Goal: Transaction & Acquisition: Purchase product/service

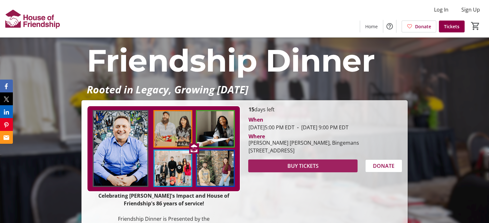
click at [291, 170] on span "BUY TICKETS" at bounding box center [302, 166] width 31 height 8
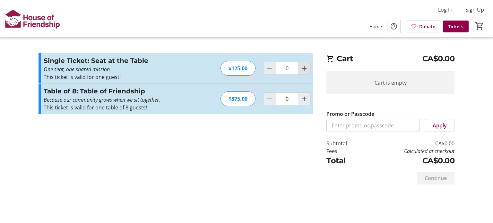
click at [307, 71] on mat-icon "Increment by one" at bounding box center [305, 69] width 8 height 8
type input "2"
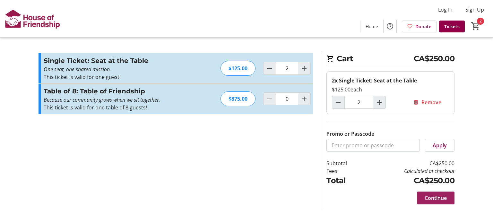
click at [438, 198] on span "Continue" at bounding box center [436, 198] width 22 height 8
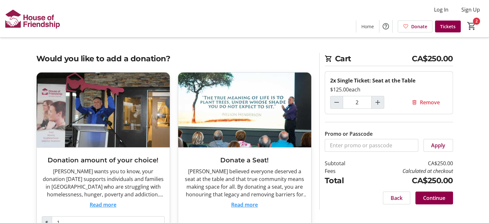
scroll to position [32, 0]
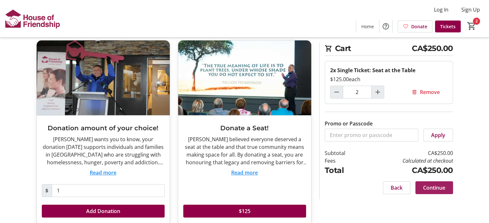
click at [432, 190] on span "Continue" at bounding box center [434, 188] width 22 height 8
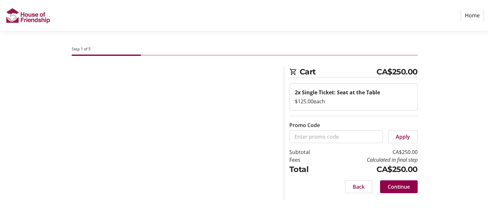
select select "CA"
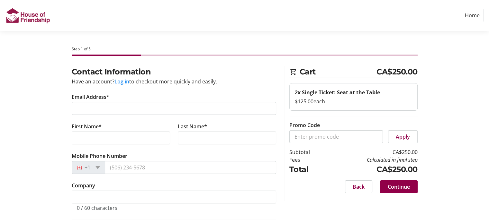
click at [107, 101] on tr-form-field "Email Address*" at bounding box center [174, 108] width 204 height 30
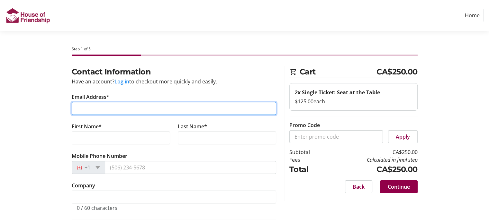
click at [155, 108] on input "Email Address*" at bounding box center [174, 108] width 204 height 13
paste input "cggerber@bell.net"
type input "cggerber@bell.net"
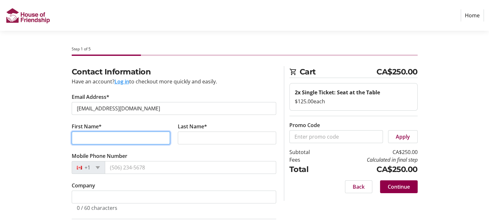
click at [108, 143] on input "First Name*" at bounding box center [121, 138] width 98 height 13
type input "Gerry"
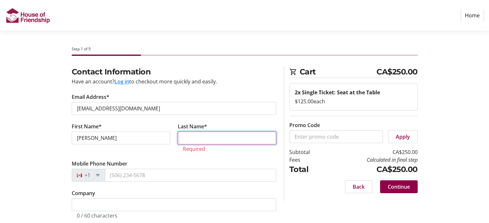
click at [184, 140] on input "Last Name*" at bounding box center [227, 138] width 98 height 13
paste input "Gerber"
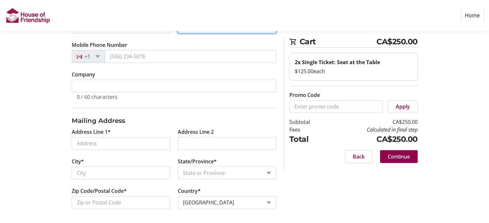
scroll to position [111, 0]
type input "Gerber"
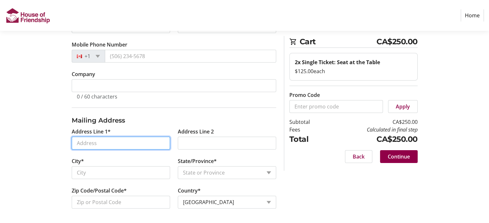
click at [148, 141] on input "Address Line 1*" at bounding box center [121, 143] width 98 height 13
paste input "129 Water St PO Box 416"
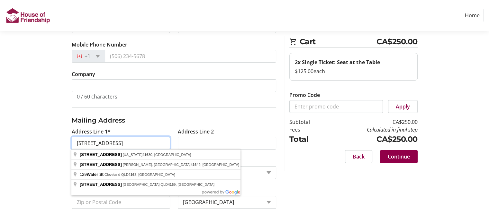
drag, startPoint x: 148, startPoint y: 141, endPoint x: 107, endPoint y: 143, distance: 41.8
click at [107, 143] on input "129 Water St PO Box 416" at bounding box center [121, 143] width 98 height 13
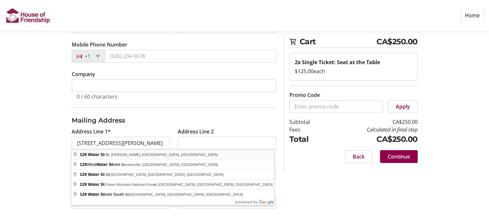
type input "129 Water Street"
type input "St. Jacobs"
select select "ON"
type input "N0B 2N0"
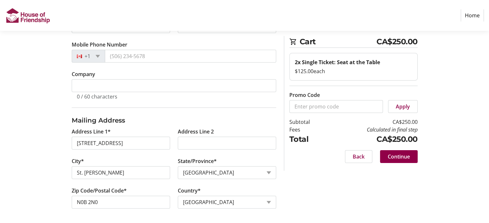
click at [48, 189] on div "Contact Information Have an account? Log in to checkout more quickly and easily…" at bounding box center [244, 89] width 424 height 269
click at [399, 157] on span "Continue" at bounding box center [398, 157] width 22 height 8
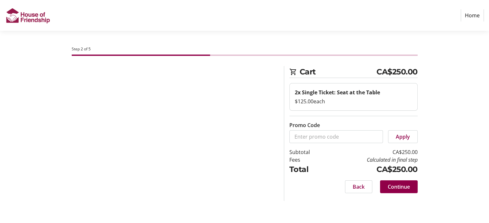
scroll to position [0, 0]
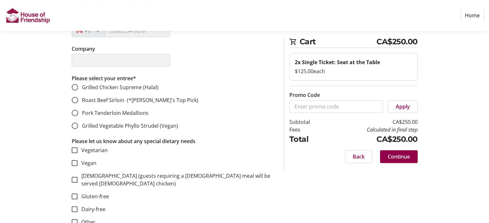
scroll to position [193, 0]
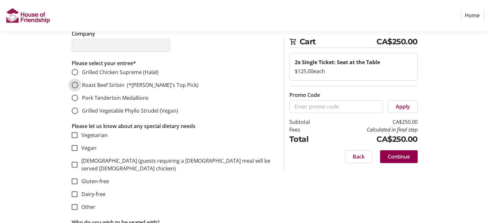
click at [75, 86] on input "Roast Beef Sirloin (*John's Top Pick)" at bounding box center [75, 85] width 6 height 6
radio input "true"
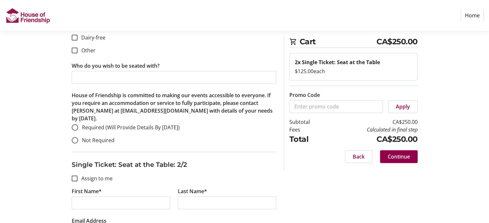
scroll to position [353, 0]
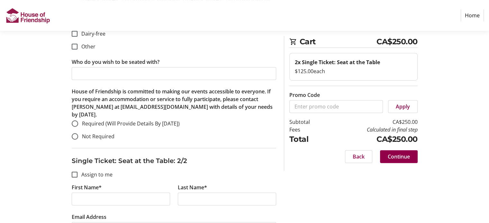
click at [84, 132] on div "House of Friendship is committed to making our events accessible to everyone. I…" at bounding box center [174, 118] width 204 height 60
click at [86, 133] on span "Not Required" at bounding box center [98, 136] width 32 height 7
click at [78, 133] on input "Not Required" at bounding box center [75, 136] width 6 height 6
radio input "true"
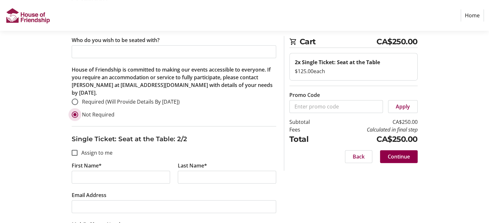
scroll to position [385, 0]
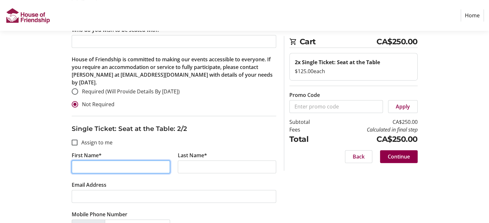
click at [96, 161] on input "First Name*" at bounding box center [121, 167] width 98 height 13
type input "Carol"
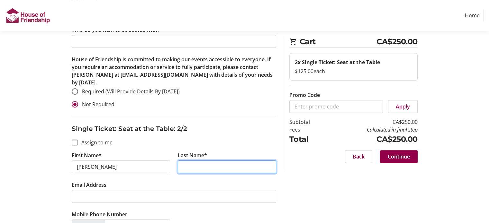
click at [182, 161] on input "Last Name*" at bounding box center [227, 167] width 98 height 13
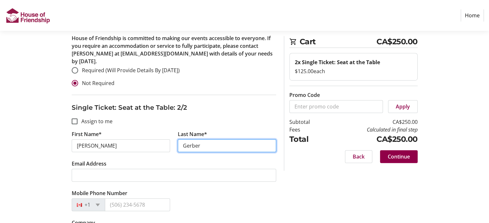
scroll to position [418, 0]
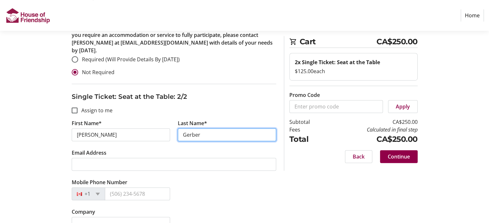
type input "Gerber"
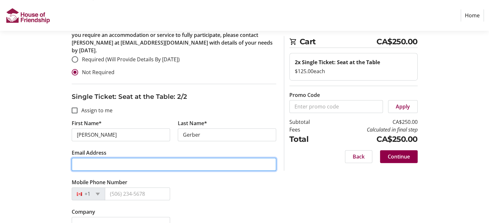
click at [181, 159] on input "Email Address" at bounding box center [174, 164] width 204 height 13
paste input "cggerber@bell.net"
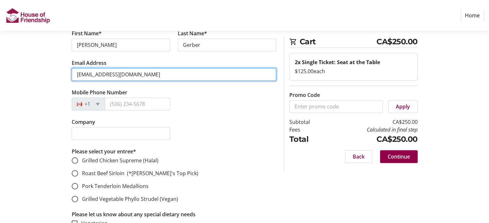
scroll to position [514, 0]
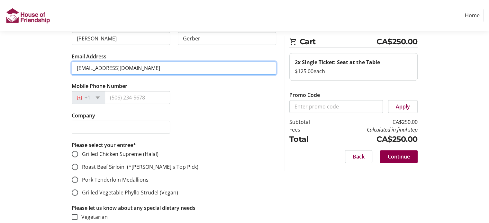
type input "cggerber@bell.net"
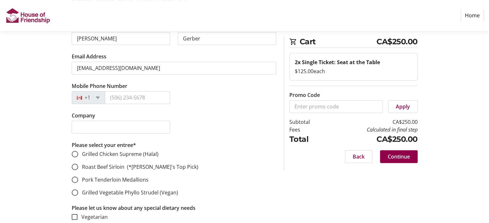
click at [110, 151] on span "Grilled Chicken Supreme (Halal)" at bounding box center [120, 154] width 76 height 7
click at [78, 151] on input "Grilled Chicken Supreme (Halal)" at bounding box center [75, 154] width 6 height 6
radio input "true"
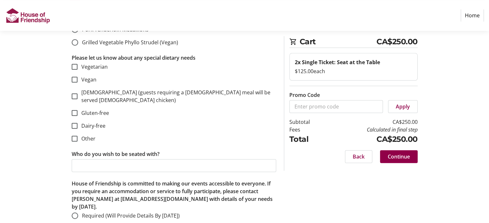
scroll to position [665, 0]
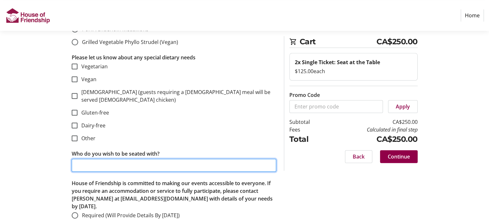
click at [158, 159] on input "Who do you wish to be seated with?" at bounding box center [174, 165] width 204 height 13
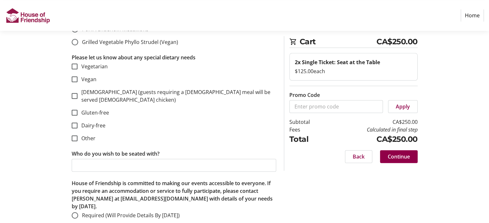
click at [93, 216] on div "House of Friendship is committed to making our events accessible to everyone. I…" at bounding box center [174, 210] width 204 height 60
radio input "true"
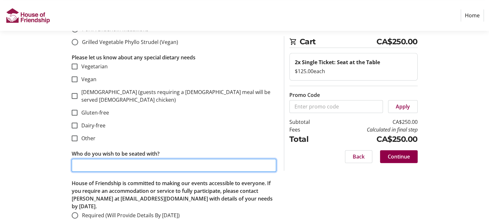
click at [105, 159] on input "Who do you wish to be seated with?" at bounding box center [174, 165] width 204 height 13
click at [155, 159] on input "John & Ruth Brennamen, Carry Ballytyne" at bounding box center [174, 165] width 204 height 13
click at [185, 159] on input "John & Ruth Brennamen, Carry Bally Tyne" at bounding box center [174, 165] width 204 height 13
click at [111, 159] on input "John & Ruth Brennamen, Carry Ballintyne" at bounding box center [174, 165] width 204 height 13
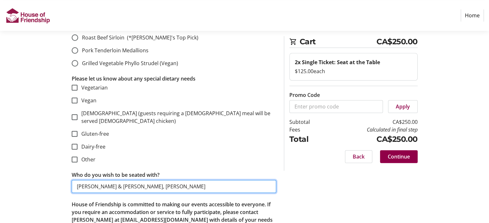
scroll to position [632, 0]
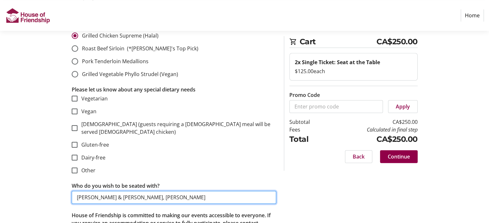
click at [158, 191] on input "John & Ruth Brannaman, Carry Ballintyne" at bounding box center [174, 197] width 204 height 13
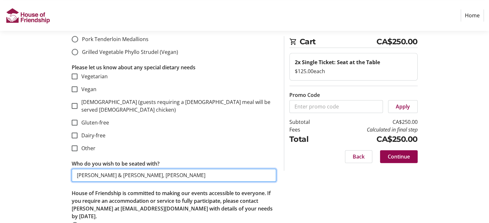
scroll to position [665, 0]
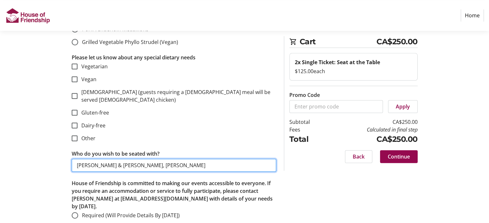
type input "John & Ruth Brannaman, Carry Ballantyne"
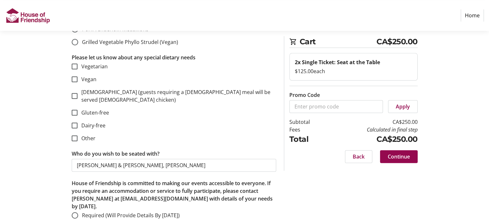
click at [397, 157] on span "Continue" at bounding box center [398, 157] width 22 height 8
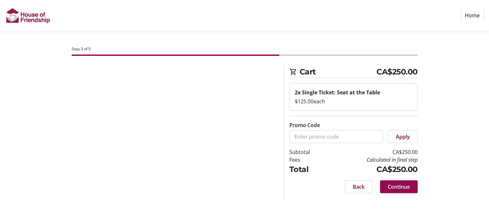
scroll to position [0, 0]
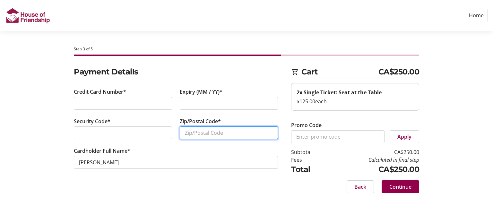
click at [244, 138] on input "Zip/Postal Code*" at bounding box center [229, 133] width 98 height 13
paste input "N0B 2N0"
type input "N0B 2N0"
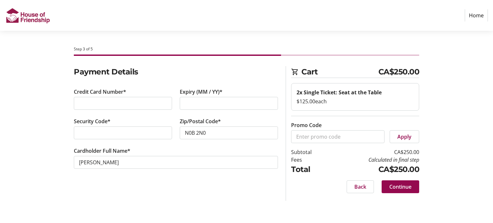
click at [397, 188] on span "Continue" at bounding box center [401, 187] width 22 height 8
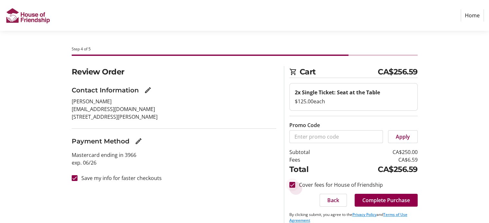
click at [298, 186] on div at bounding box center [291, 184] width 15 height 15
checkbox input "false"
click at [146, 181] on label "Save my info for faster checkouts" at bounding box center [119, 178] width 84 height 8
click at [77, 181] on input "Save my info for faster checkouts" at bounding box center [75, 178] width 6 height 6
checkbox input "false"
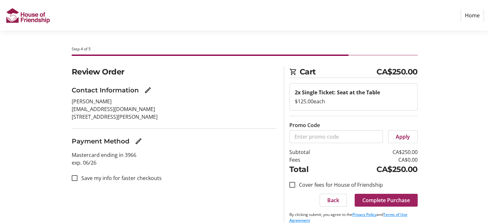
click at [382, 201] on span "Complete Purchase" at bounding box center [386, 201] width 48 height 8
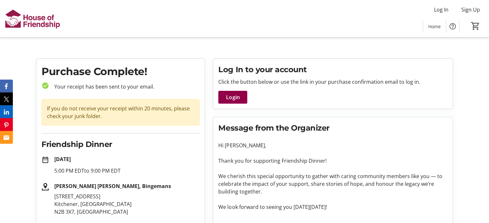
scroll to position [32, 0]
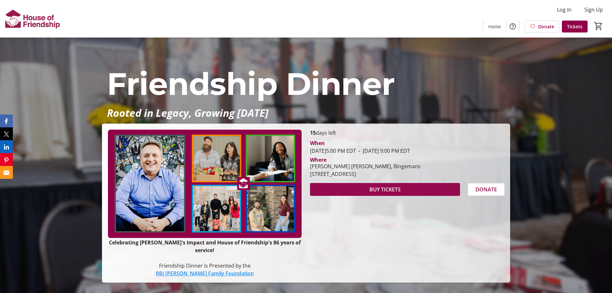
click at [385, 193] on span at bounding box center [385, 188] width 150 height 15
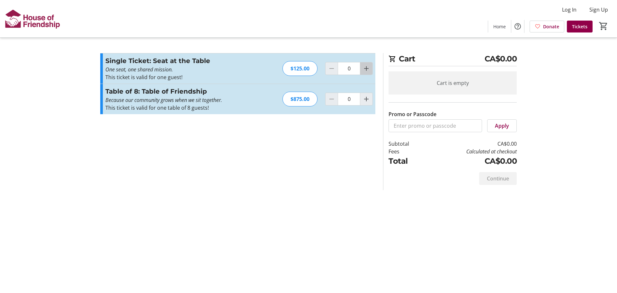
click at [364, 70] on mat-icon "Increment by one" at bounding box center [366, 69] width 8 height 8
type input "2"
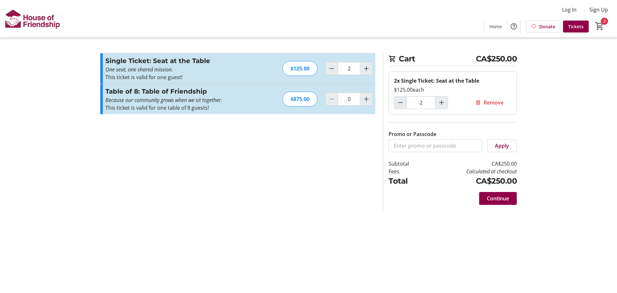
click at [503, 200] on span "Continue" at bounding box center [498, 198] width 22 height 8
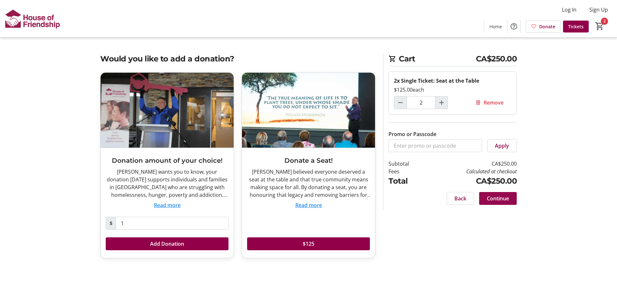
click at [490, 199] on span "Continue" at bounding box center [498, 198] width 22 height 8
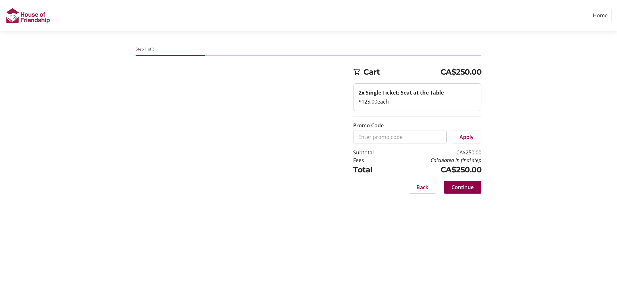
select select "CA"
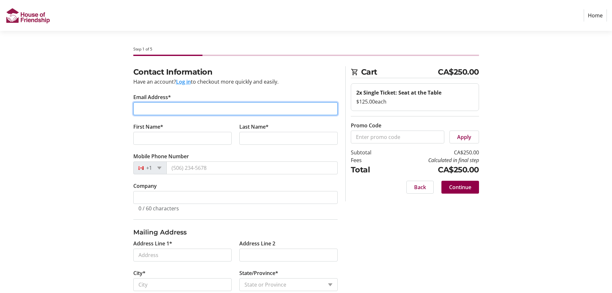
click at [196, 109] on input "Email Address*" at bounding box center [235, 108] width 204 height 13
paste input "hikeer.ruth@me.com"
type input "hikeer.ruth@me.com"
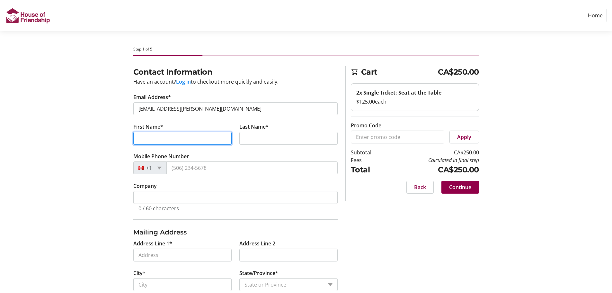
drag, startPoint x: 155, startPoint y: 136, endPoint x: 149, endPoint y: 136, distance: 5.8
click at [155, 136] on input "First Name*" at bounding box center [182, 138] width 98 height 13
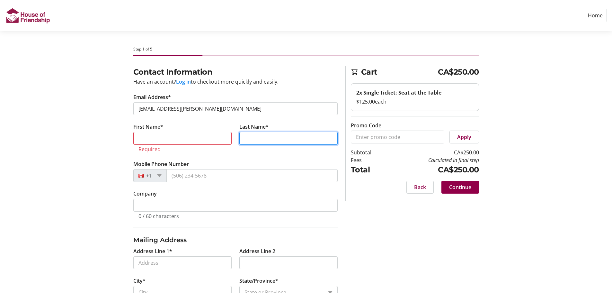
click at [245, 133] on input "Last Name*" at bounding box center [288, 138] width 98 height 13
paste input "Brenneman"
type input "Brenneman"
click at [152, 136] on input "First Name*" at bounding box center [182, 138] width 98 height 13
paste input "John"
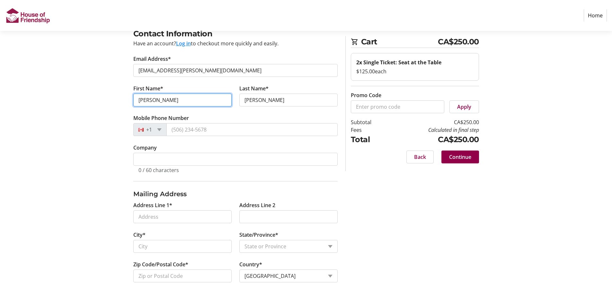
scroll to position [43, 0]
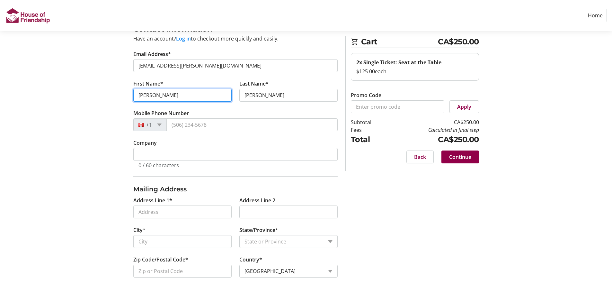
type input "John"
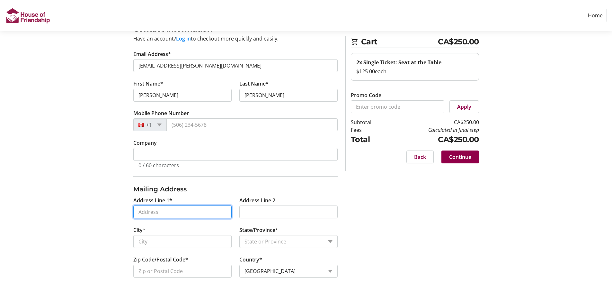
click at [183, 210] on input "Address Line 1*" at bounding box center [182, 211] width 98 height 13
paste input "629 Estate Pk"
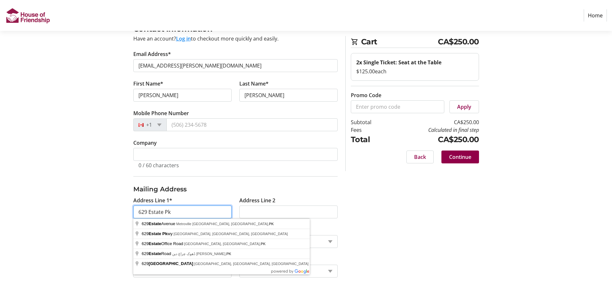
click at [183, 210] on input "629 Estate Pk" at bounding box center [182, 211] width 98 height 13
click at [149, 212] on input "414 20 King St east" at bounding box center [182, 211] width 98 height 13
click at [195, 214] on input "1420 King St east" at bounding box center [182, 211] width 98 height 13
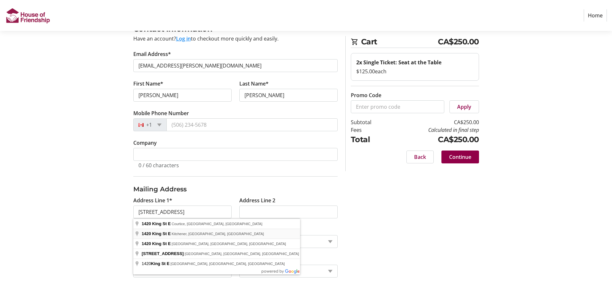
type input "1420 King Street East"
type input "Kitchener"
select select "ON"
type input "N2G 4Z8"
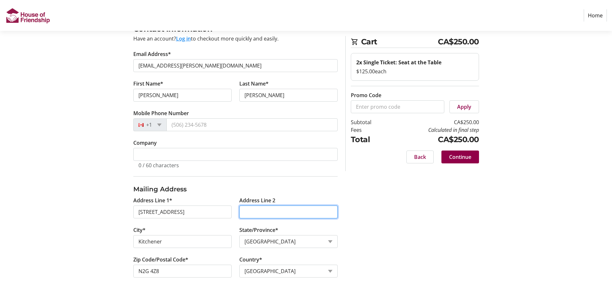
click at [270, 212] on input "Address Line 2" at bounding box center [288, 211] width 98 height 13
type input "Apt 21"
click at [475, 157] on span at bounding box center [460, 156] width 38 height 15
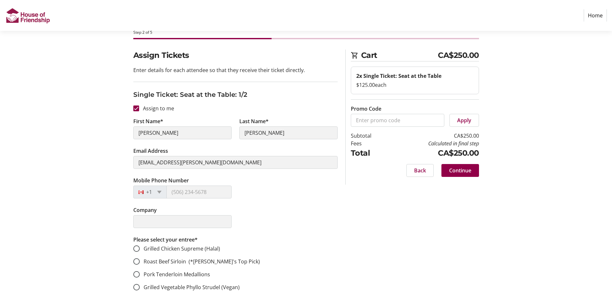
scroll to position [32, 0]
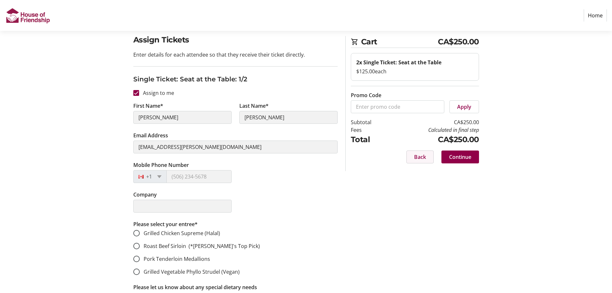
click at [416, 159] on span "Back" at bounding box center [420, 157] width 12 height 8
select select "ON"
select select "CA"
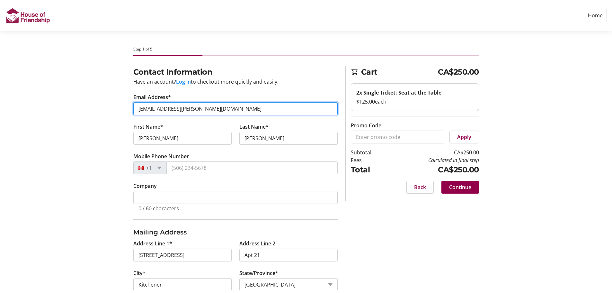
click at [169, 104] on input "hikeer.ruth@me.com" at bounding box center [235, 108] width 204 height 13
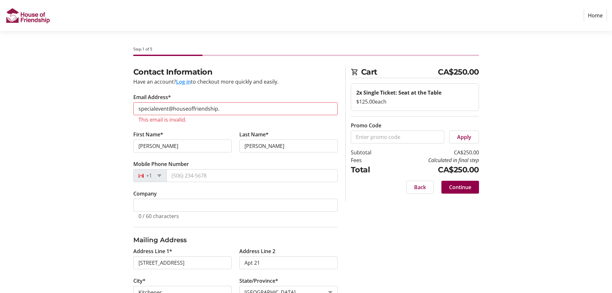
drag, startPoint x: 169, startPoint y: 101, endPoint x: 170, endPoint y: 106, distance: 5.1
click at [170, 104] on tr-form-field "Email Address* specialevent@houseoffriendship. This email is invalid." at bounding box center [235, 111] width 204 height 37
click at [170, 106] on input "specialevent@houseoffriendship." at bounding box center [235, 108] width 204 height 13
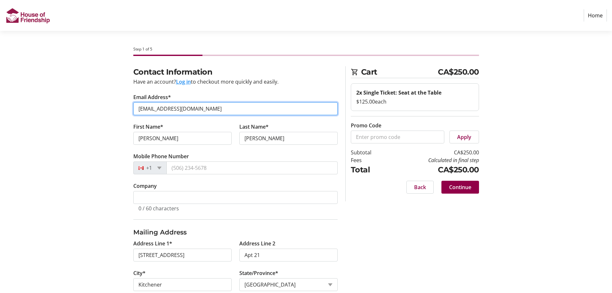
click at [196, 112] on input "jbrennem45@gmail.com" at bounding box center [235, 108] width 204 height 13
type input "jbrennem45@gmail.com"
click at [304, 112] on input "jbrennem45@gmail.com" at bounding box center [235, 108] width 204 height 13
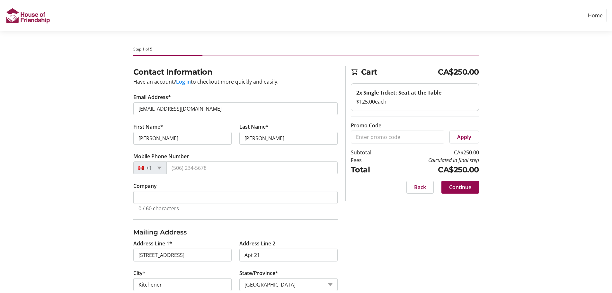
click at [452, 182] on span at bounding box center [460, 186] width 38 height 15
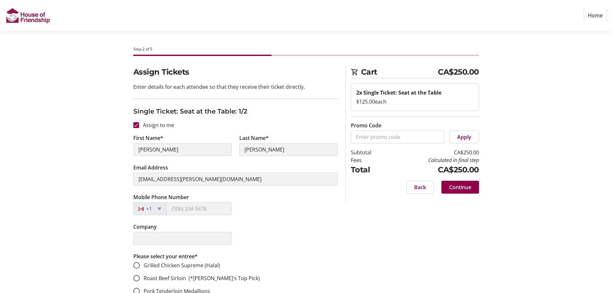
click at [163, 192] on tr-form-field "Email Address hikeer.ruth@me.com" at bounding box center [235, 178] width 204 height 30
click at [140, 124] on div at bounding box center [135, 124] width 15 height 15
checkbox input "false"
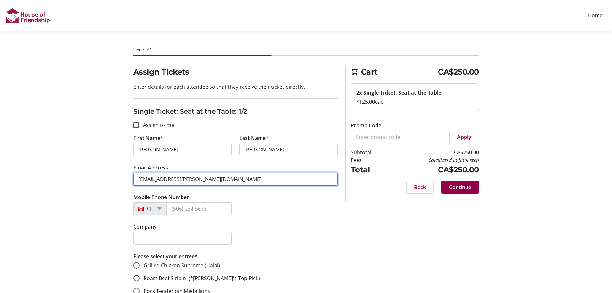
click at [166, 176] on input "hikeer.ruth@me.com" at bounding box center [235, 178] width 204 height 13
paste input "jbrennem45@gmail.com"
type input "jbrennem45@gmail.com"
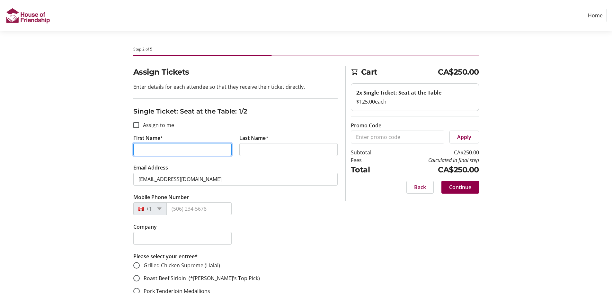
click at [161, 150] on input "First Name*" at bounding box center [182, 149] width 98 height 13
type input "John"
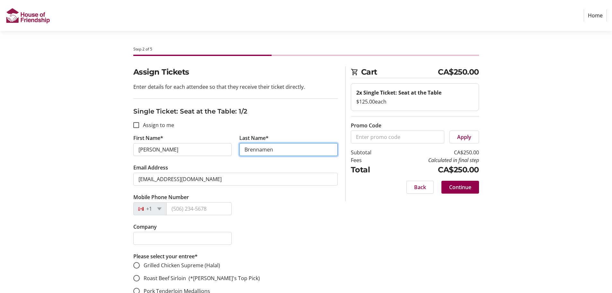
click at [248, 154] on input "Brennamen" at bounding box center [288, 149] width 98 height 13
click at [249, 153] on input "Brennamen" at bounding box center [288, 149] width 98 height 13
paste input "ema"
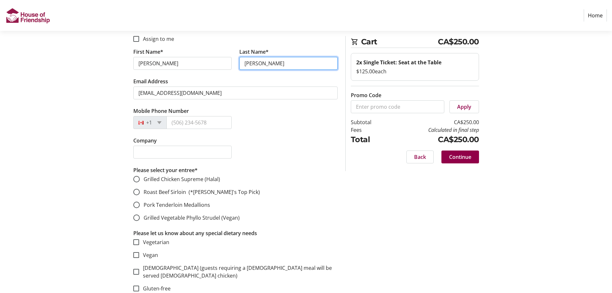
scroll to position [96, 0]
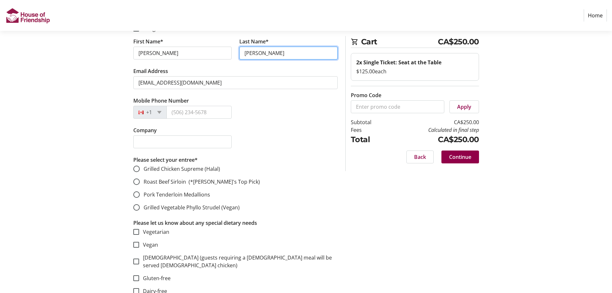
type input "Brenneman"
click at [267, 168] on mat-radio-button "Grilled Chicken Supreme (Halal)" at bounding box center [235, 169] width 204 height 8
click at [161, 182] on span "Roast Beef Sirloin (*John's Top Pick)" at bounding box center [202, 181] width 116 height 7
click at [140, 182] on input "Roast Beef Sirloin (*John's Top Pick)" at bounding box center [136, 181] width 6 height 6
radio input "true"
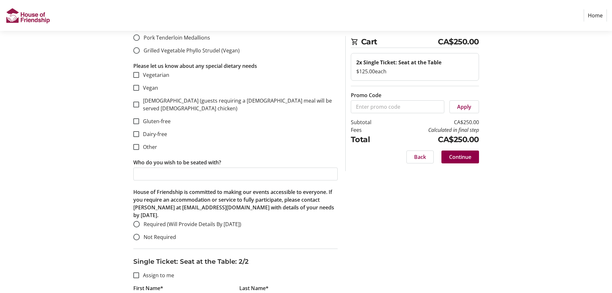
scroll to position [257, 0]
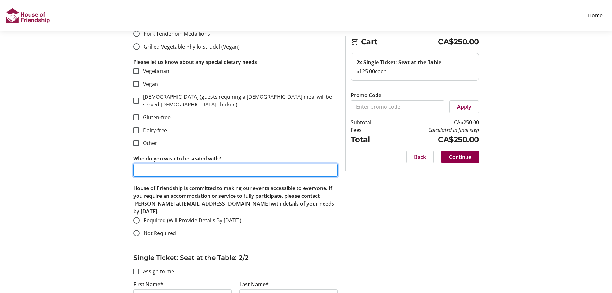
click at [194, 165] on input "Who do you wish to be seated with?" at bounding box center [235, 169] width 204 height 13
type input "W"
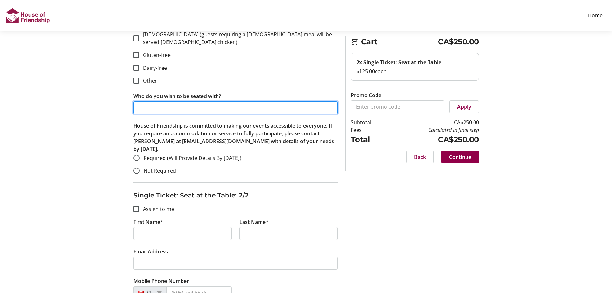
scroll to position [321, 0]
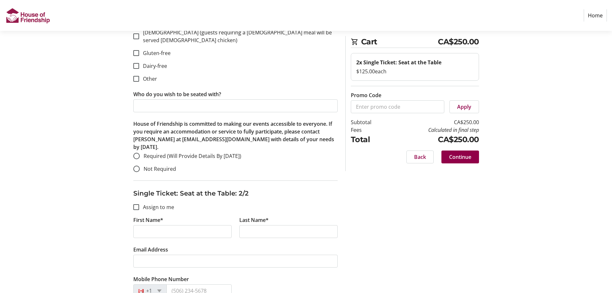
click at [165, 165] on span "Not Required" at bounding box center [160, 168] width 32 height 7
click at [140, 165] on input "Not Required" at bounding box center [136, 168] width 6 height 6
radio input "true"
click at [165, 165] on span "Not Required" at bounding box center [160, 168] width 32 height 7
click at [140, 165] on input "Not Required" at bounding box center [136, 168] width 6 height 6
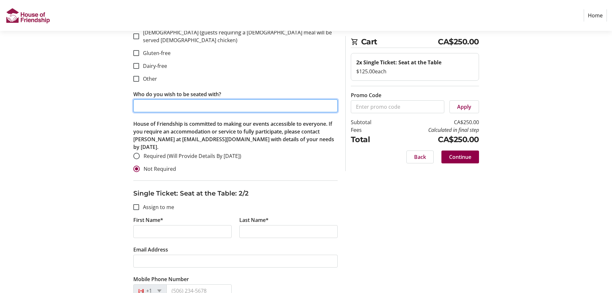
drag, startPoint x: 184, startPoint y: 98, endPoint x: 181, endPoint y: 101, distance: 3.7
click at [184, 99] on input "Who do you wish to be seated with?" at bounding box center [235, 105] width 204 height 13
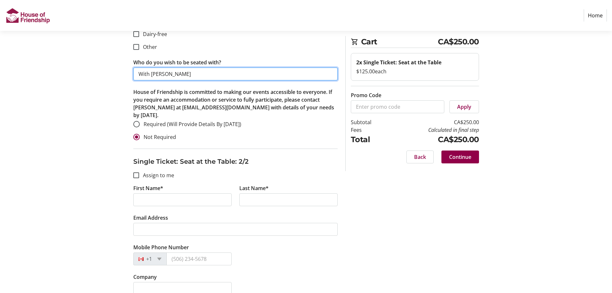
scroll to position [353, 0]
type input "With Gerry Gerber"
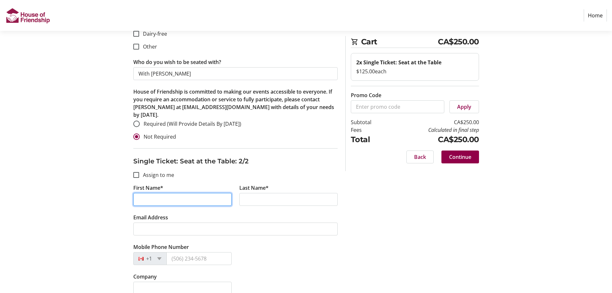
click at [178, 195] on input "First Name*" at bounding box center [182, 199] width 98 height 13
type input "Ruth"
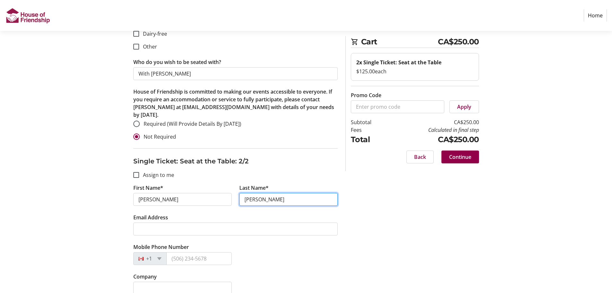
type input "Brenneman"
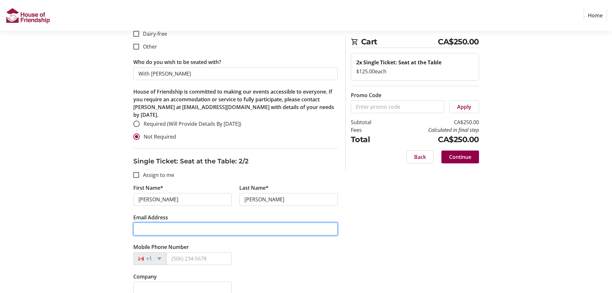
click at [145, 225] on input "Email Address" at bounding box center [235, 228] width 204 height 13
paste input "Brenneman"
type input "Brenneman"
click at [147, 222] on input "Brenneman" at bounding box center [235, 228] width 204 height 13
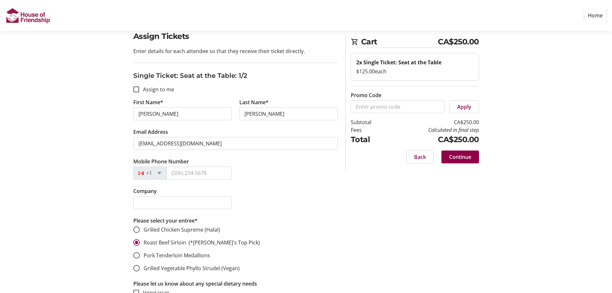
scroll to position [32, 0]
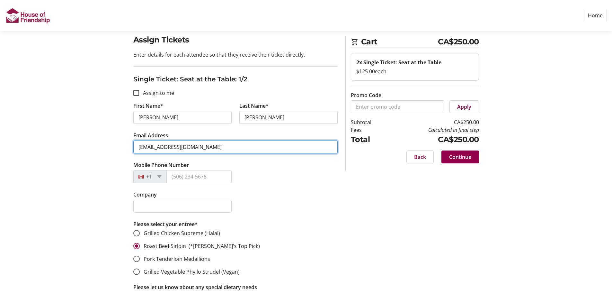
click at [175, 152] on input "jbrennem45@gmail.com" at bounding box center [235, 146] width 204 height 13
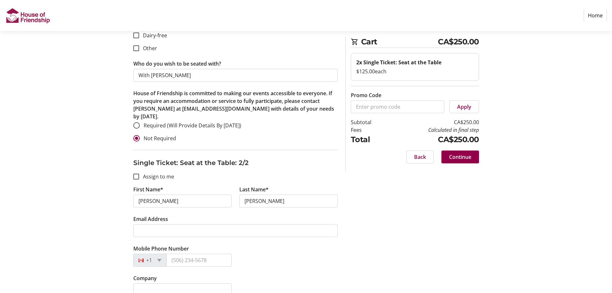
scroll to position [385, 0]
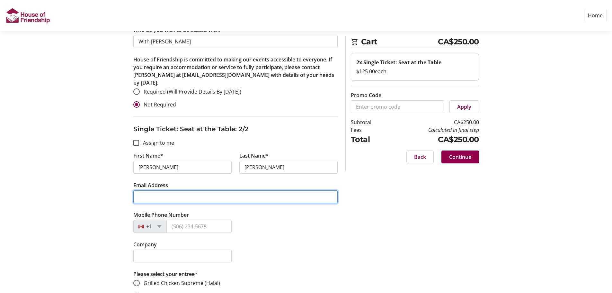
click at [170, 190] on input "Email Address" at bounding box center [235, 196] width 204 height 13
paste input "jbrennem45@gmail.com"
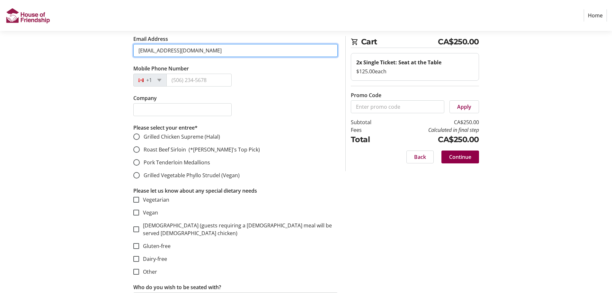
scroll to position [546, 0]
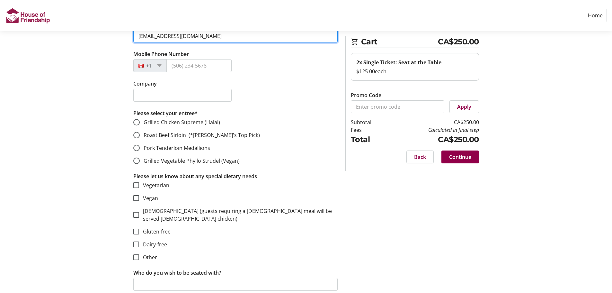
type input "jbrennem45@gmail.com"
click at [148, 119] on span "Grilled Chicken Supreme (Halal)" at bounding box center [182, 122] width 76 height 7
click at [140, 119] on input "Grilled Chicken Supreme (Halal)" at bounding box center [136, 122] width 6 height 6
radio input "true"
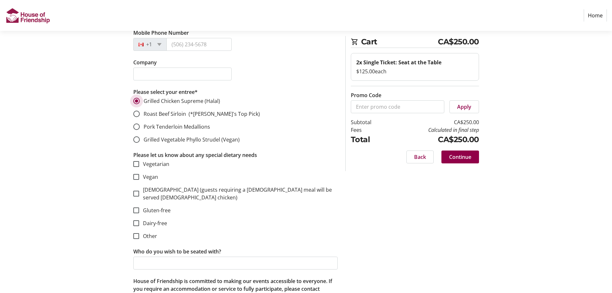
scroll to position [578, 0]
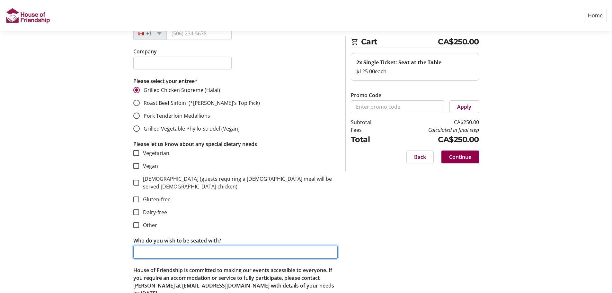
click at [160, 245] on input "Who do you wish to be seated with?" at bounding box center [235, 251] width 204 height 13
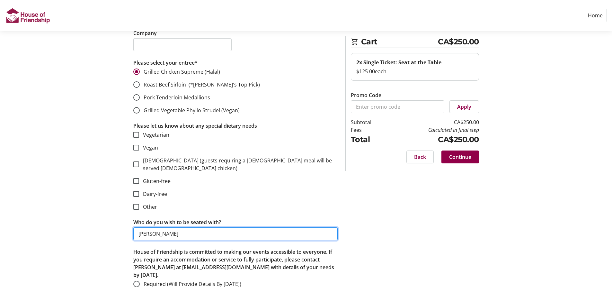
type input "Gerry GErber"
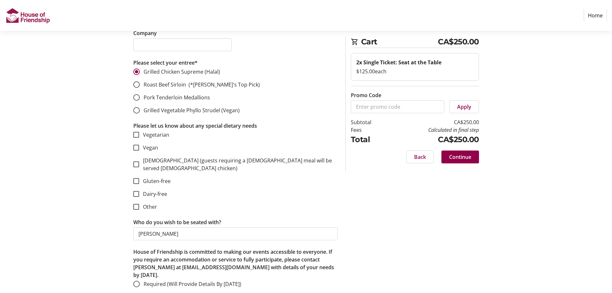
click at [162, 292] on span "Not Required" at bounding box center [160, 296] width 32 height 7
click at [140, 292] on input "Not Required" at bounding box center [136, 296] width 6 height 6
radio input "true"
click at [465, 157] on span "Continue" at bounding box center [460, 157] width 22 height 8
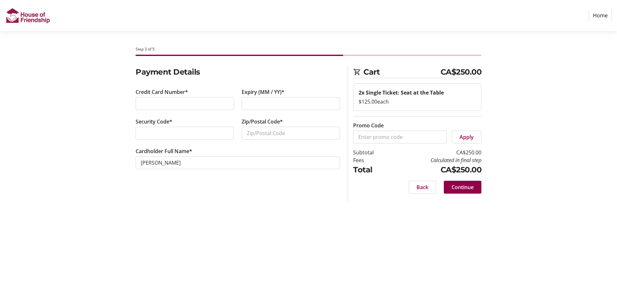
click at [198, 145] on div "Security Code*" at bounding box center [185, 133] width 106 height 30
click at [250, 130] on input "Zip/Postal Code*" at bounding box center [291, 133] width 98 height 13
click at [277, 133] on input "n72G4Z8" at bounding box center [291, 133] width 98 height 13
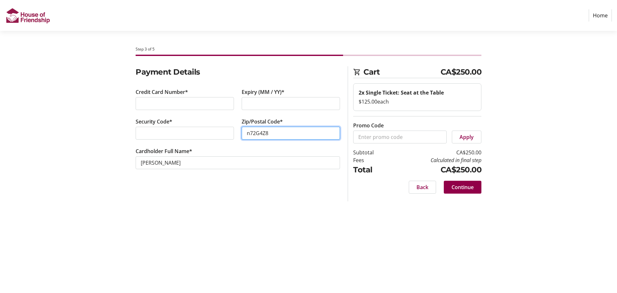
type input "n72G4Z8"
click at [283, 131] on input "n72G4Z8" at bounding box center [291, 133] width 98 height 13
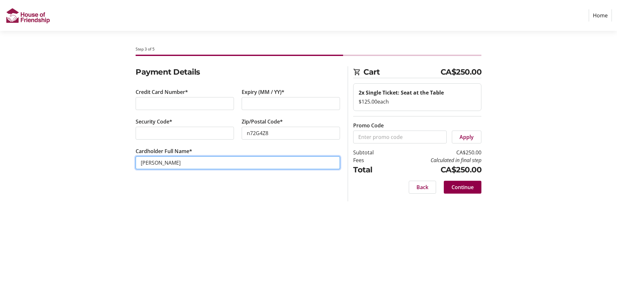
click at [154, 165] on input "John Brenneman" at bounding box center [238, 162] width 204 height 13
drag, startPoint x: 153, startPoint y: 164, endPoint x: 132, endPoint y: 164, distance: 20.9
click at [132, 164] on div "Cardholder Full Name* John Brenneman" at bounding box center [238, 162] width 212 height 30
click at [155, 160] on input "John Brenneman" at bounding box center [238, 162] width 204 height 13
type input "John Brenneman"
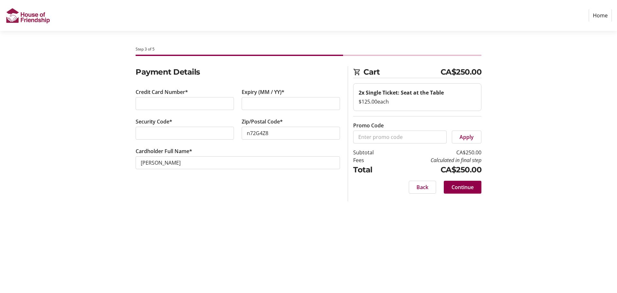
click at [279, 145] on tr-form-field "Zip/Postal Code* n72G4Z8" at bounding box center [291, 133] width 98 height 30
click at [274, 137] on input "n72G4Z8" at bounding box center [291, 133] width 98 height 13
paste input "N2G"
type input "N2G 4Z8"
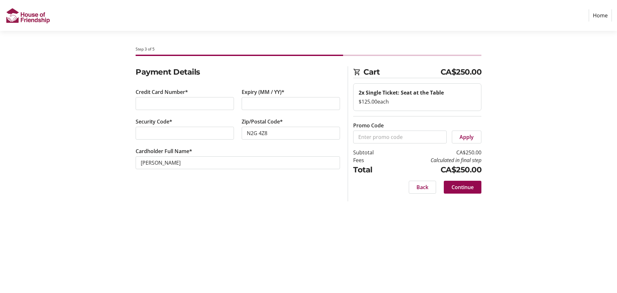
click at [469, 186] on span "Continue" at bounding box center [462, 187] width 22 height 8
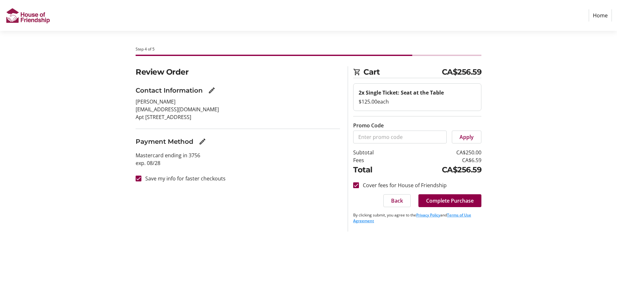
click at [208, 180] on label "Save my info for faster checkouts" at bounding box center [183, 178] width 84 height 8
click at [141, 180] on input "Save my info for faster checkouts" at bounding box center [139, 178] width 6 height 6
checkbox input "false"
click at [367, 182] on label "Cover fees for House of Friendship" at bounding box center [403, 185] width 88 height 8
click at [359, 182] on input "Cover fees for House of Friendship" at bounding box center [356, 185] width 6 height 6
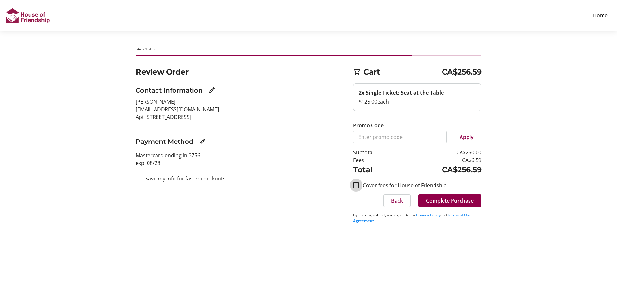
checkbox input "false"
click at [450, 204] on span "Complete Purchase" at bounding box center [450, 201] width 48 height 8
